Goal: Task Accomplishment & Management: Use online tool/utility

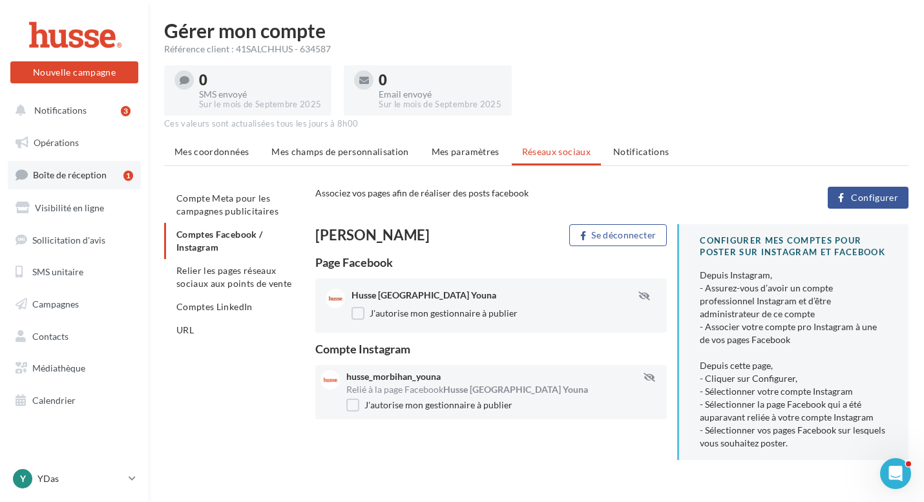
click at [103, 171] on span "Boîte de réception" at bounding box center [70, 174] width 74 height 11
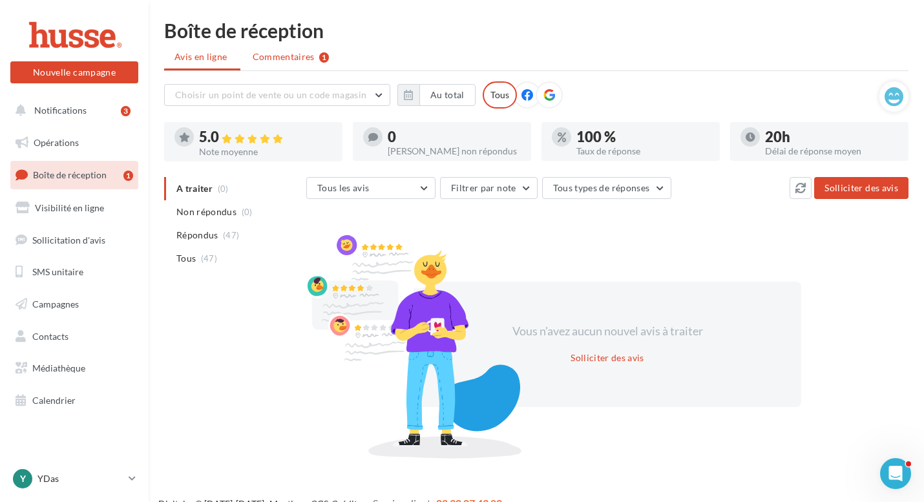
click at [274, 59] on span "Commentaires" at bounding box center [284, 56] width 62 height 13
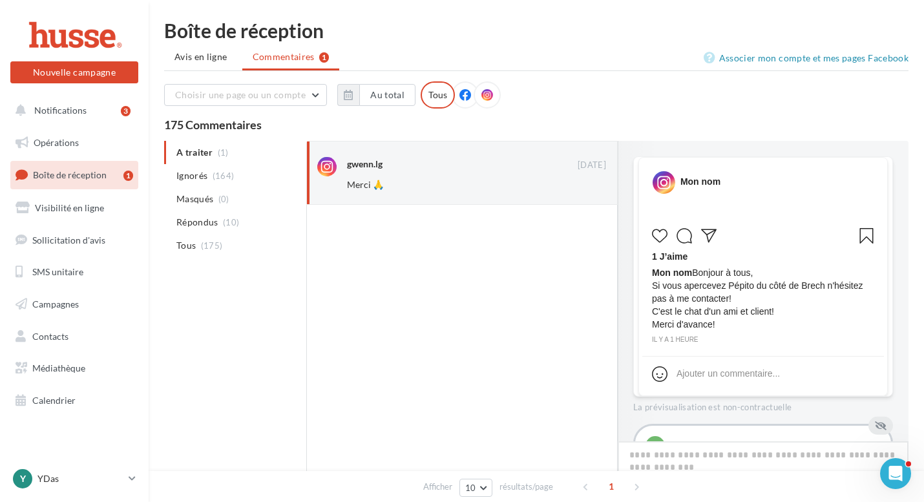
scroll to position [70, 0]
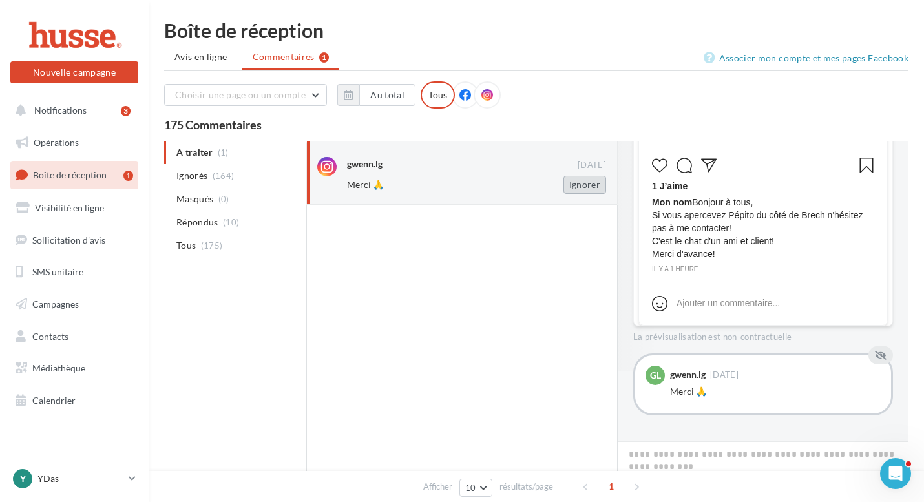
click at [588, 190] on button "Ignorer" at bounding box center [585, 185] width 43 height 18
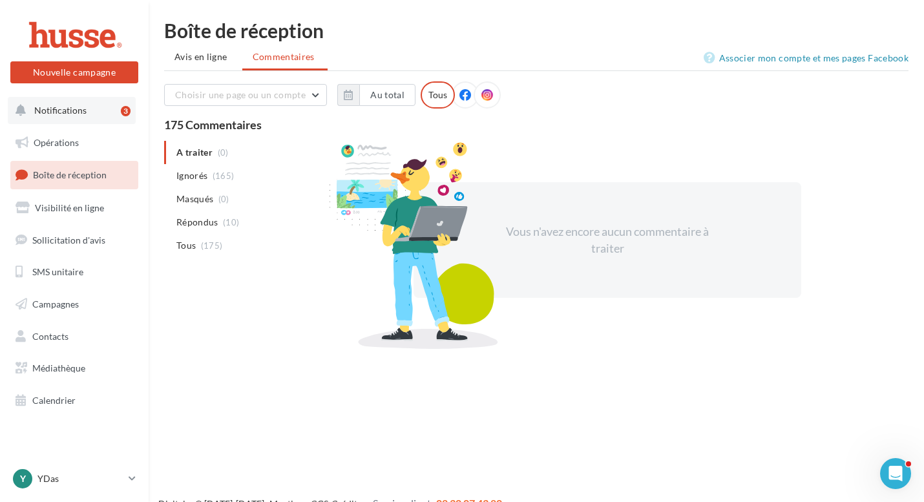
click at [73, 105] on span "Notifications" at bounding box center [60, 110] width 52 height 11
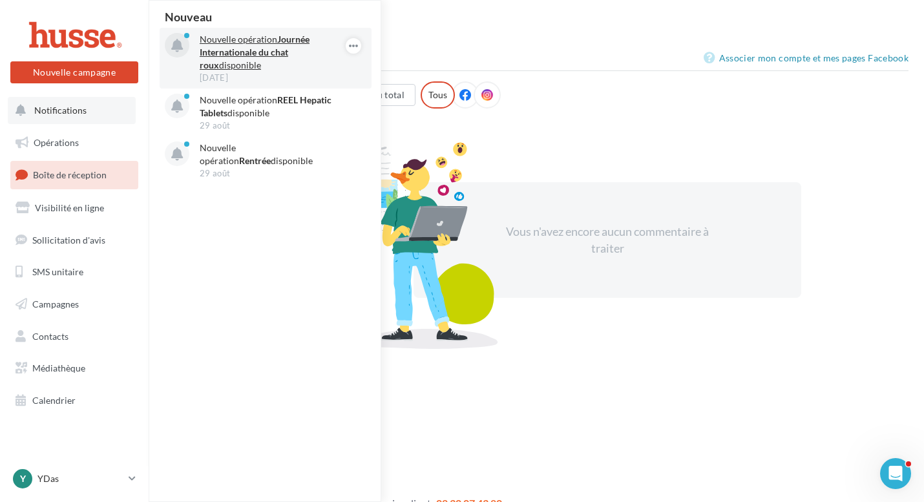
click at [237, 58] on p "Nouvelle opération Journée Internationale du chat roux disponible" at bounding box center [275, 52] width 150 height 39
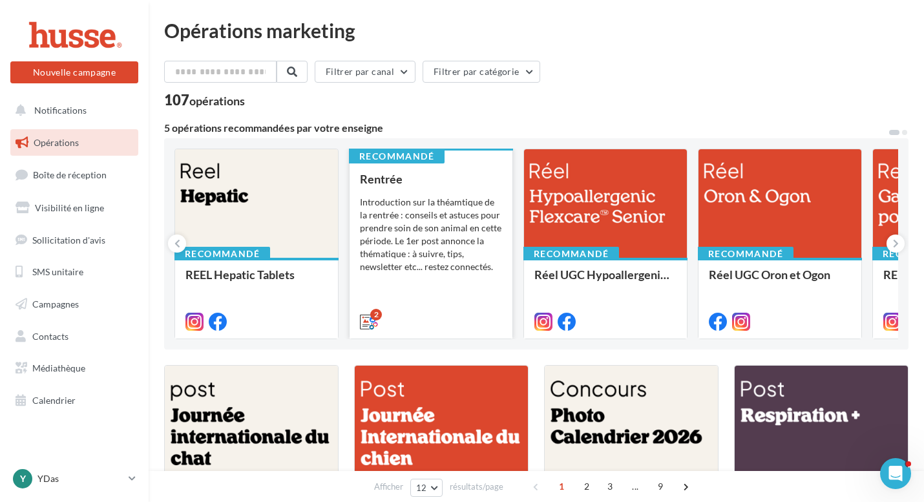
click at [412, 232] on div "Introduction sur la théamtique de la rentrée : conseils et astuces pour prendre…" at bounding box center [431, 235] width 142 height 78
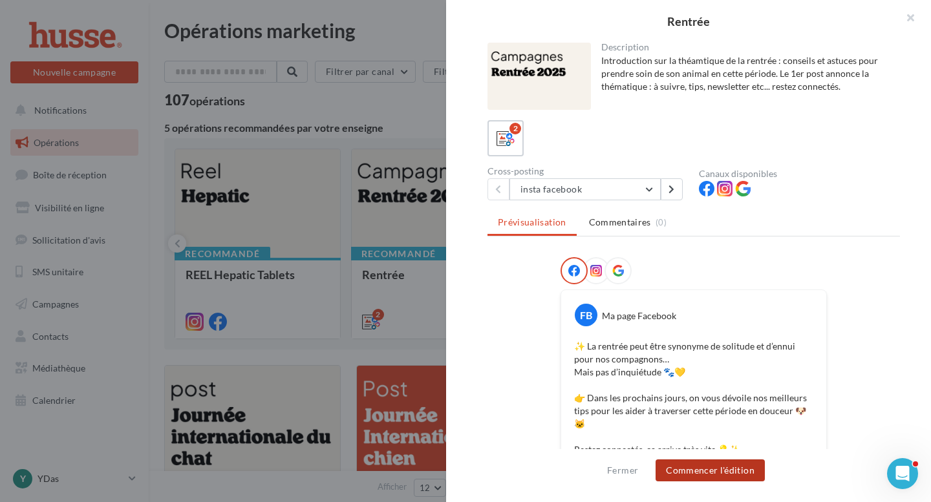
click at [726, 466] on button "Commencer l'édition" at bounding box center [709, 471] width 109 height 22
